Goal: Navigation & Orientation: Find specific page/section

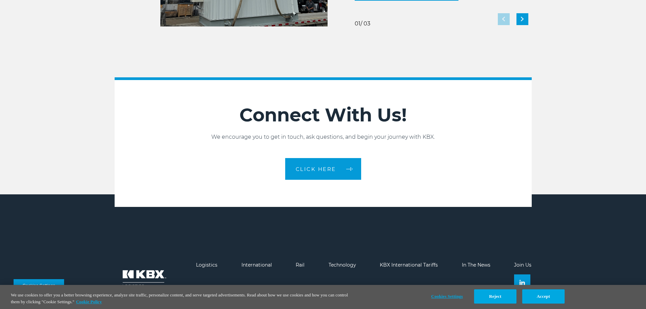
scroll to position [1512, 0]
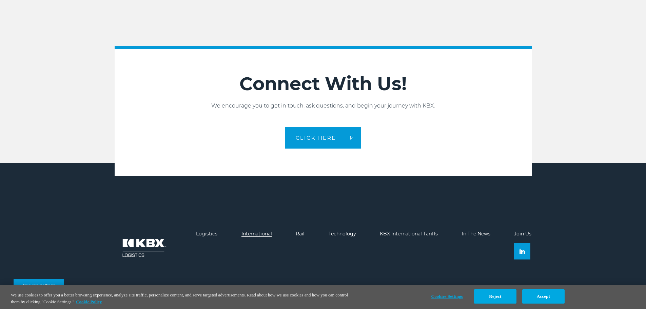
click at [262, 232] on link "International" at bounding box center [256, 233] width 31 height 6
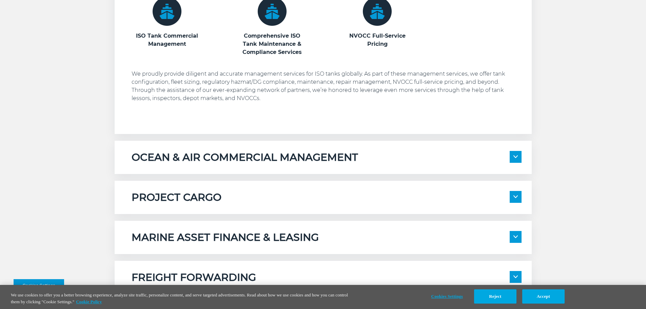
scroll to position [475, 0]
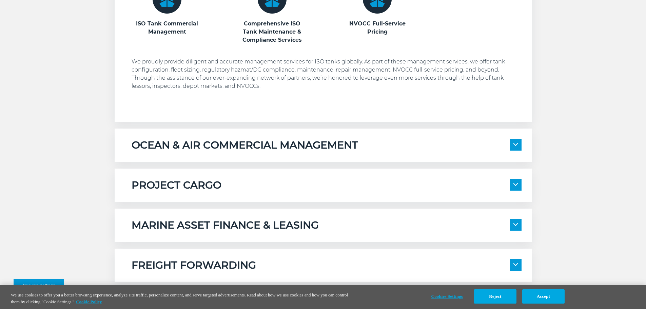
click at [514, 221] on span at bounding box center [515, 225] width 12 height 12
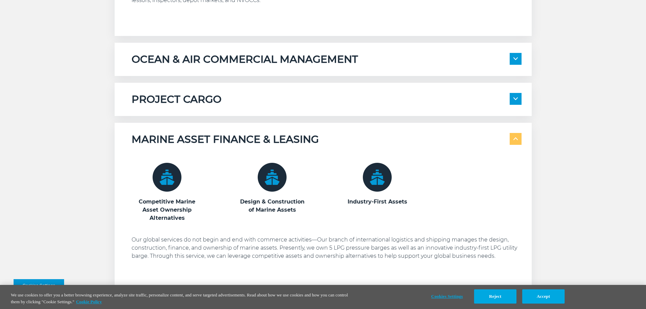
scroll to position [576, 0]
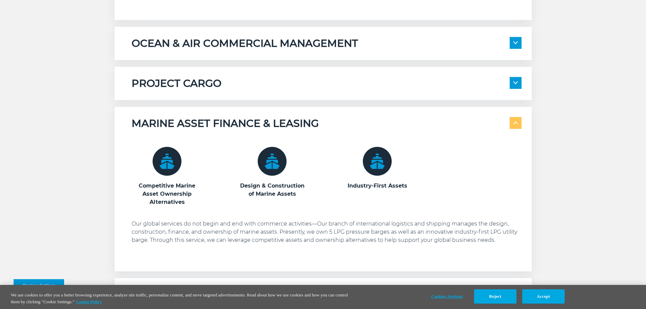
click at [514, 119] on span at bounding box center [515, 123] width 12 height 12
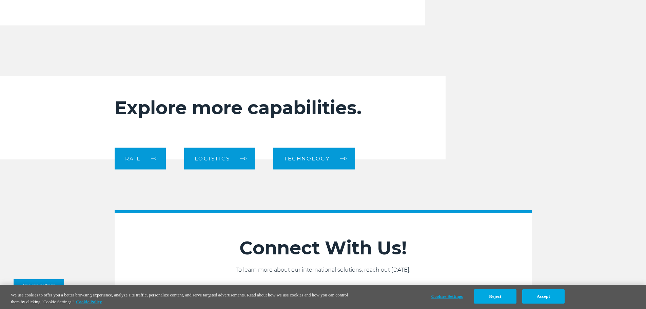
scroll to position [983, 0]
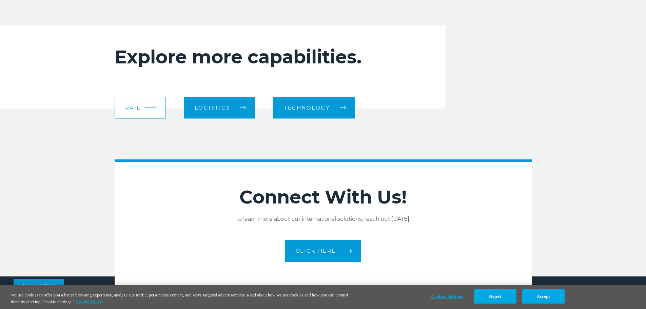
click at [131, 106] on span "RAIL" at bounding box center [133, 107] width 16 height 5
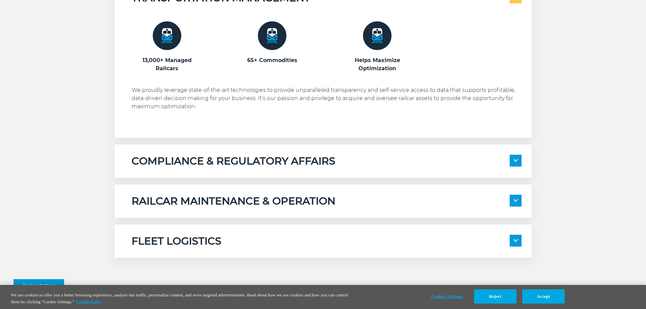
scroll to position [475, 0]
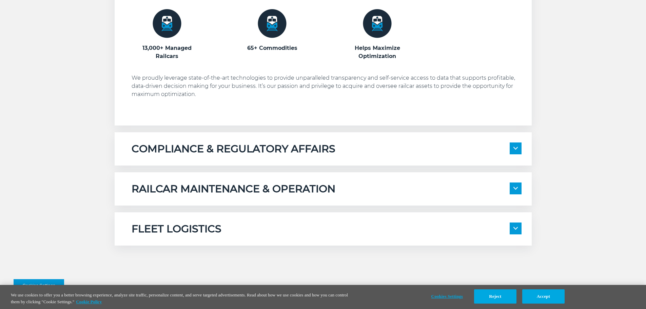
click at [518, 192] on span at bounding box center [515, 188] width 12 height 12
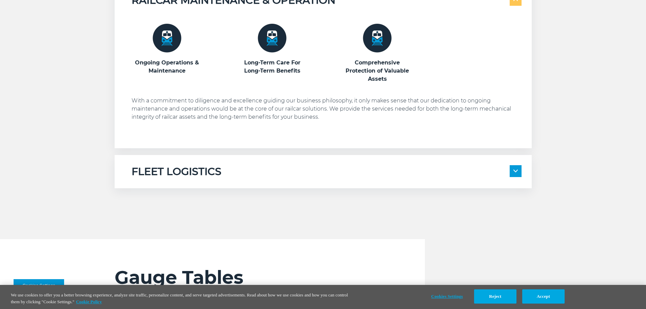
scroll to position [678, 0]
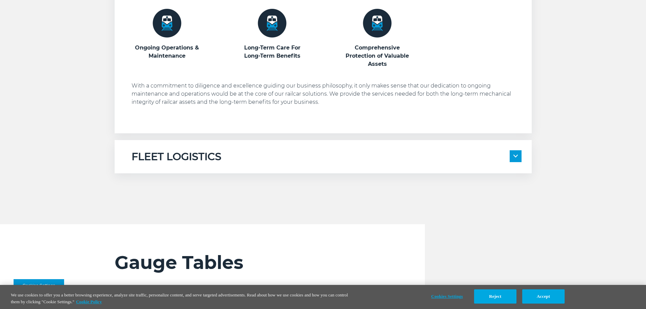
click at [514, 155] on img at bounding box center [515, 156] width 4 height 3
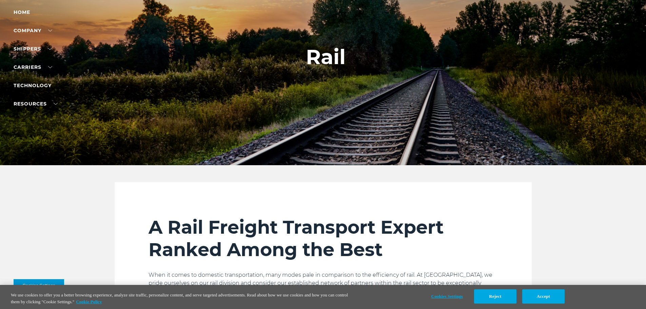
scroll to position [0, 0]
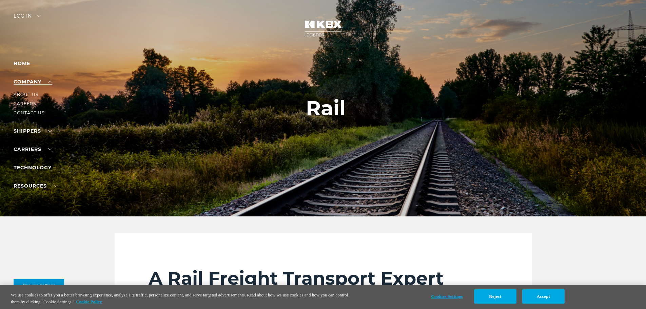
click at [49, 80] on link "Company" at bounding box center [33, 82] width 39 height 6
click at [17, 79] on link "Company" at bounding box center [33, 82] width 39 height 6
click at [21, 63] on link "Home" at bounding box center [22, 63] width 17 height 6
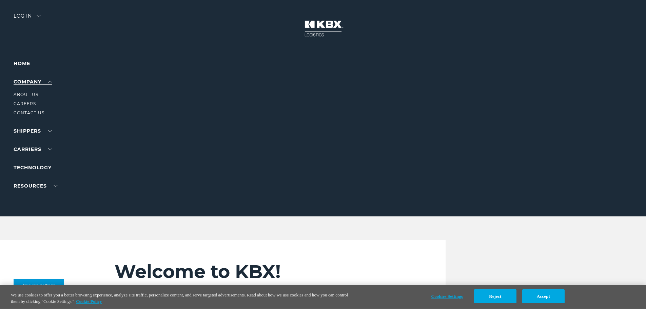
click at [27, 83] on link "Company" at bounding box center [33, 82] width 39 height 6
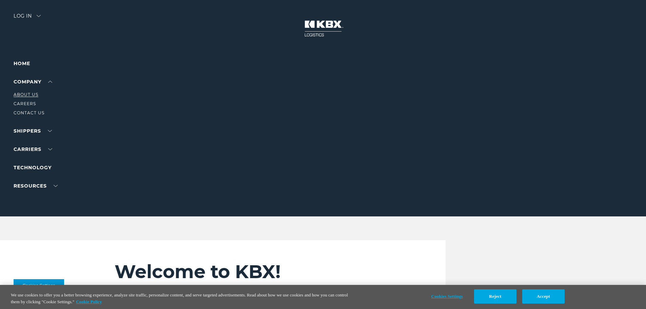
click at [21, 94] on link "About Us" at bounding box center [26, 94] width 25 height 5
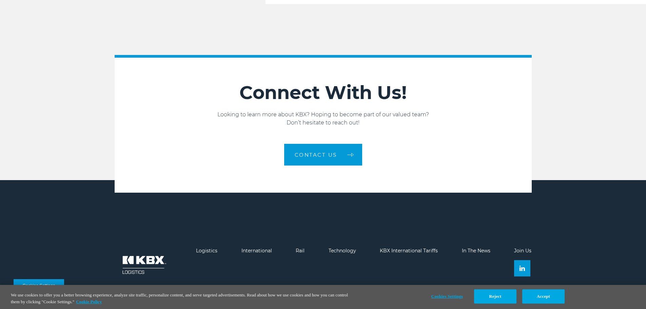
scroll to position [1148, 0]
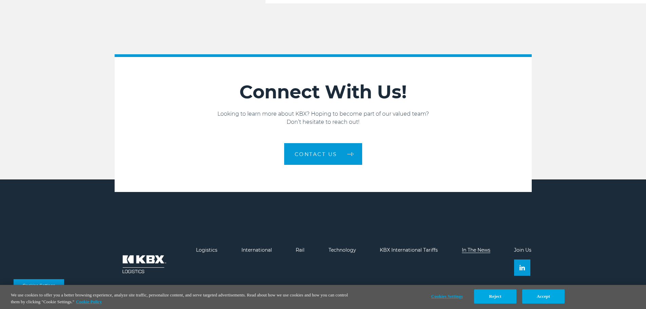
click at [482, 247] on link "In The News" at bounding box center [476, 250] width 28 height 6
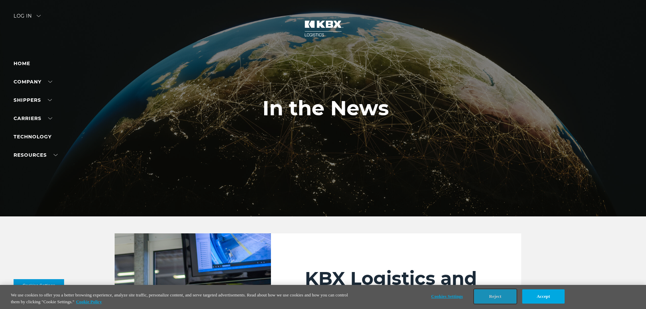
click at [497, 295] on button "Reject" at bounding box center [495, 296] width 42 height 14
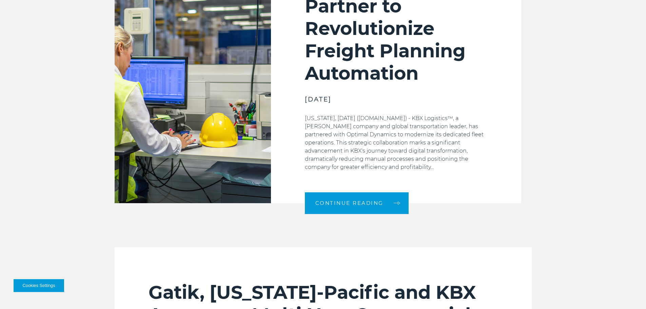
scroll to position [305, 0]
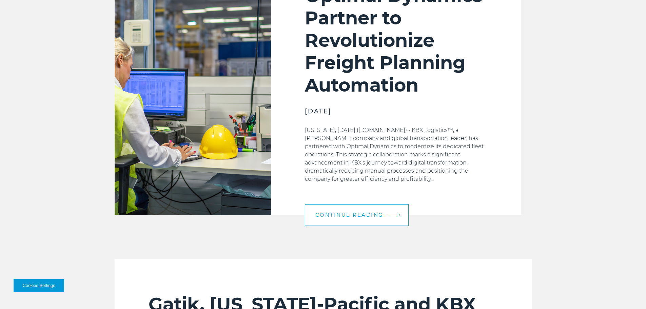
click at [342, 212] on span "Continue Reading" at bounding box center [349, 214] width 68 height 5
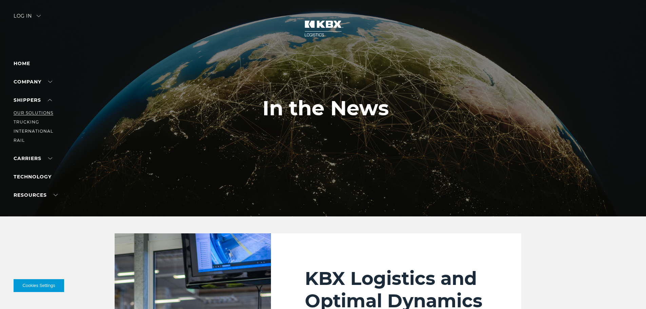
click at [33, 111] on link "Our Solutions" at bounding box center [34, 112] width 40 height 5
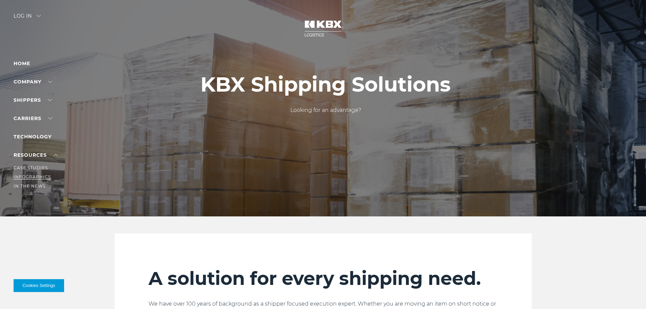
click at [29, 176] on link "Infographics" at bounding box center [32, 176] width 37 height 5
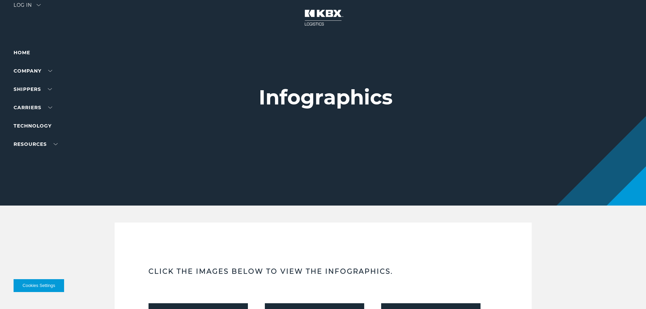
scroll to position [1, 0]
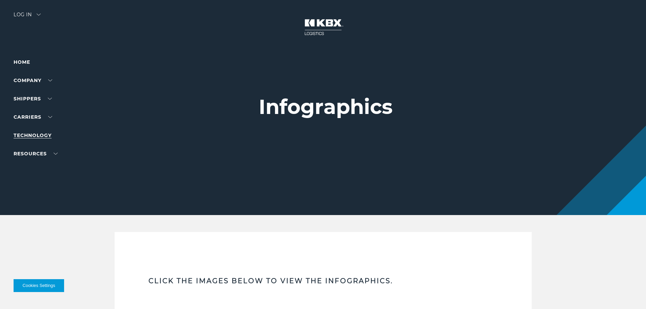
click at [41, 134] on link "Technology" at bounding box center [33, 135] width 38 height 6
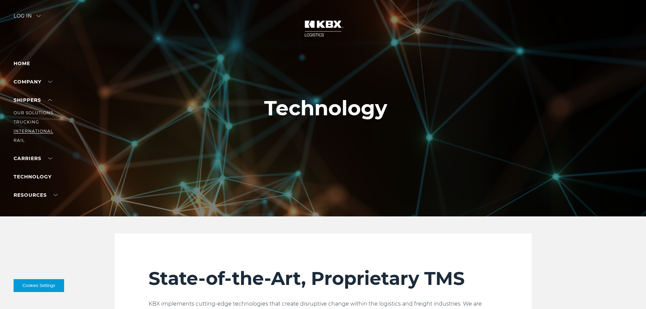
click at [23, 131] on link "International" at bounding box center [34, 130] width 40 height 5
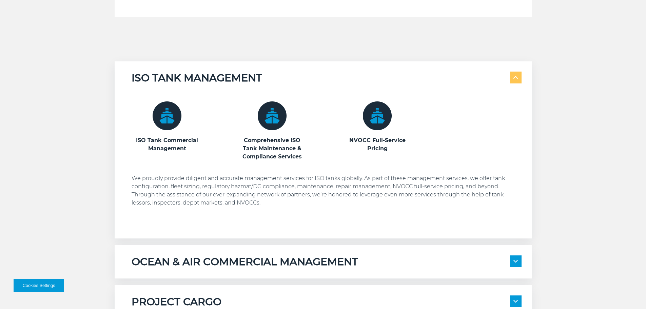
scroll to position [373, 0]
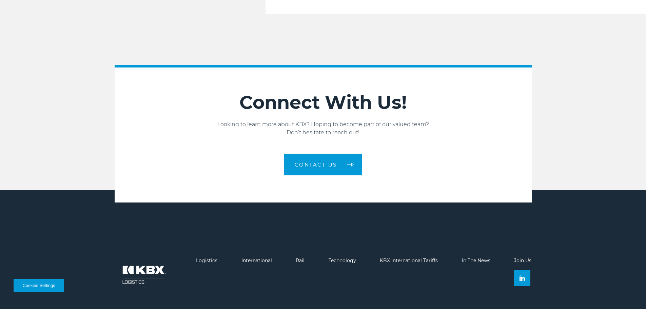
scroll to position [1148, 0]
